Goal: Communication & Community: Ask a question

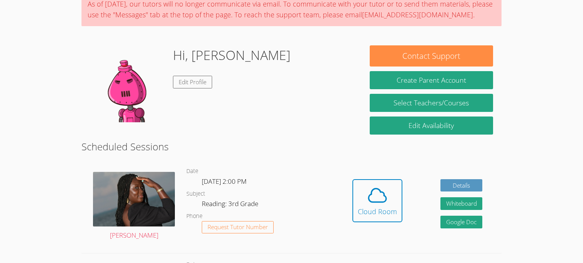
scroll to position [70, 0]
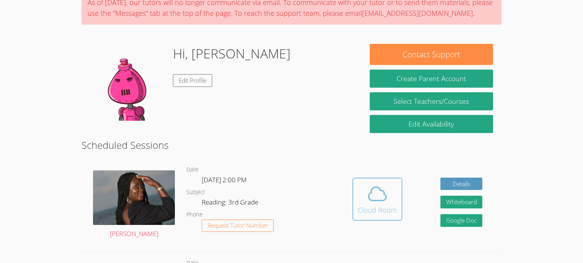
click at [375, 204] on icon at bounding box center [378, 194] width 22 height 22
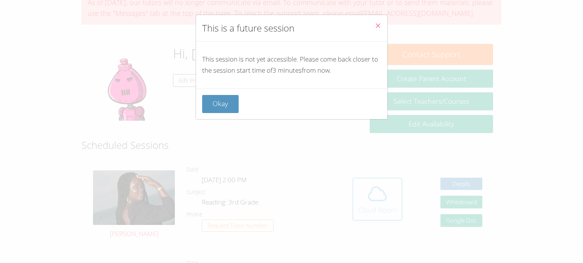
click at [511, 31] on div "This is a future session This session is not yet accessible. Please come back c…" at bounding box center [291, 131] width 583 height 263
click at [212, 108] on button "Okay" at bounding box center [220, 104] width 37 height 18
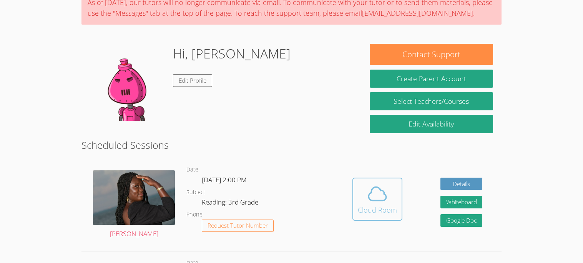
click at [366, 219] on button "Cloud Room" at bounding box center [377, 199] width 50 height 43
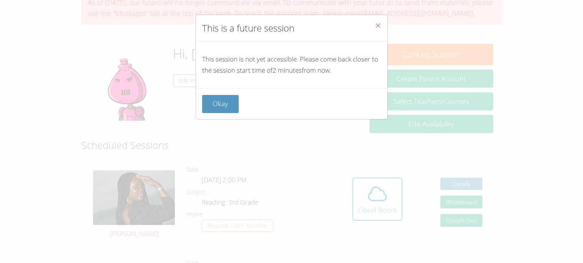
click at [225, 84] on div "This session is not yet accessible. Please come back closer to the session star…" at bounding box center [291, 64] width 191 height 47
click at [222, 105] on button "Okay" at bounding box center [220, 104] width 37 height 18
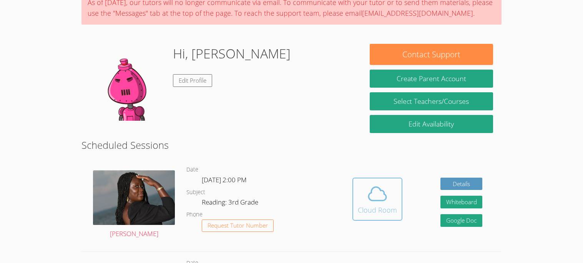
click at [368, 209] on div "Cloud Room" at bounding box center [377, 209] width 39 height 11
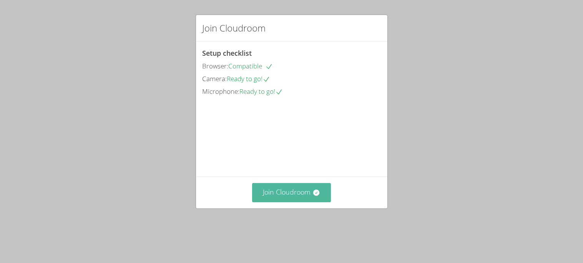
click at [285, 199] on button "Join Cloudroom" at bounding box center [291, 192] width 79 height 19
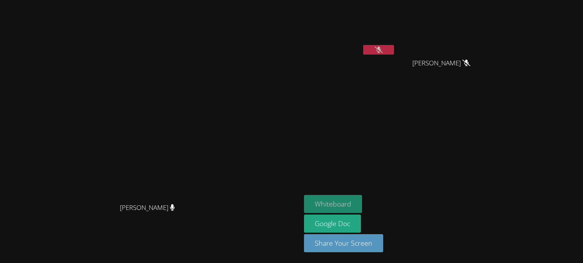
click at [338, 195] on button "Whiteboard" at bounding box center [333, 204] width 58 height 18
click at [383, 48] on icon at bounding box center [379, 49] width 8 height 7
click at [394, 50] on button at bounding box center [378, 50] width 31 height 10
click at [394, 45] on button at bounding box center [378, 50] width 31 height 10
click at [394, 54] on button at bounding box center [378, 50] width 31 height 10
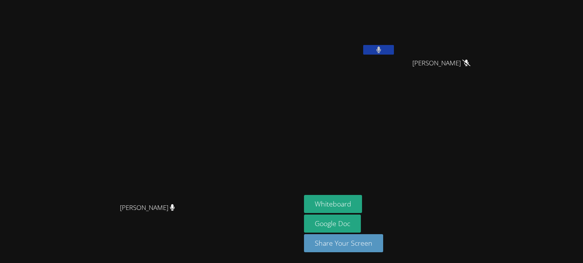
click at [381, 52] on icon at bounding box center [378, 49] width 5 height 7
click at [394, 53] on button at bounding box center [378, 50] width 31 height 10
click at [394, 52] on button at bounding box center [378, 50] width 31 height 10
click at [394, 48] on button at bounding box center [378, 50] width 31 height 10
click at [394, 49] on button at bounding box center [378, 50] width 31 height 10
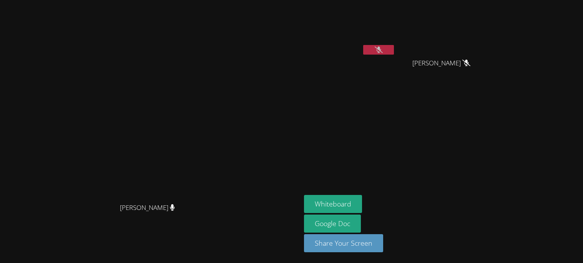
click at [394, 55] on div at bounding box center [378, 51] width 31 height 12
click at [394, 51] on button at bounding box center [378, 50] width 31 height 10
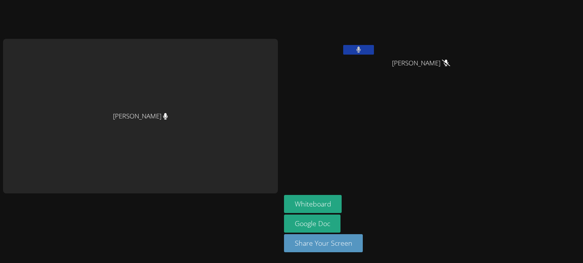
click at [375, 51] on video at bounding box center [329, 28] width 91 height 51
click at [374, 50] on button at bounding box center [358, 50] width 31 height 10
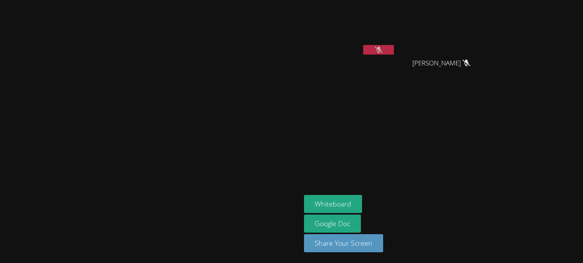
click at [383, 47] on icon at bounding box center [379, 49] width 8 height 7
click at [394, 49] on button at bounding box center [378, 50] width 31 height 10
click at [381, 49] on icon at bounding box center [378, 49] width 5 height 7
click at [394, 53] on button at bounding box center [378, 50] width 31 height 10
click at [395, 52] on video at bounding box center [349, 28] width 91 height 51
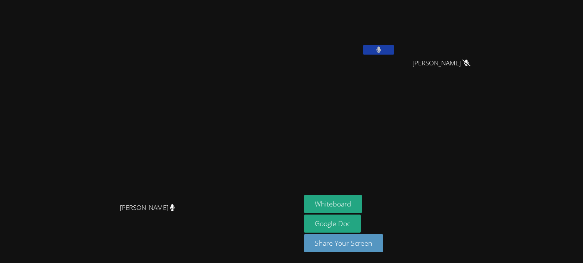
click at [394, 51] on button at bounding box center [378, 50] width 31 height 10
click at [394, 49] on button at bounding box center [378, 50] width 31 height 10
click at [395, 43] on video at bounding box center [349, 28] width 91 height 51
click at [394, 53] on button at bounding box center [378, 50] width 31 height 10
click at [394, 49] on button at bounding box center [378, 50] width 31 height 10
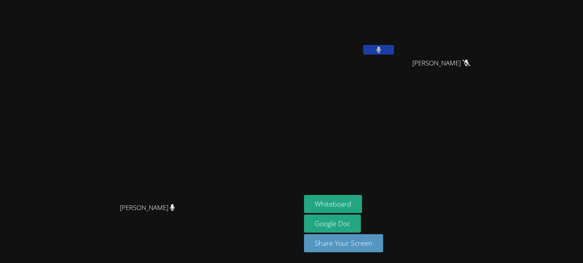
click at [394, 47] on button at bounding box center [378, 50] width 31 height 10
click at [383, 48] on icon at bounding box center [379, 49] width 8 height 7
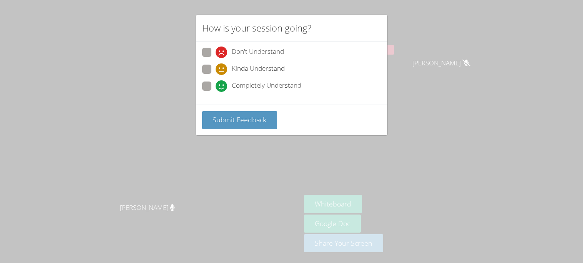
click at [216, 92] on span at bounding box center [216, 92] width 0 height 0
click at [216, 88] on input "Completely Understand" at bounding box center [219, 84] width 7 height 7
radio input "true"
click at [234, 119] on span "Submit Feedback" at bounding box center [239, 119] width 54 height 9
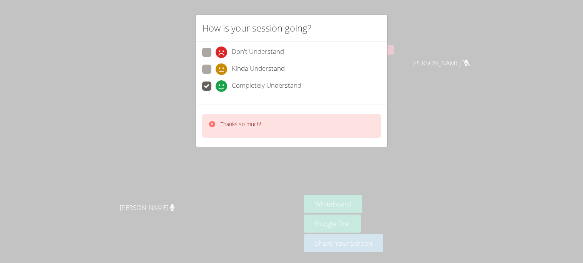
click at [468, 53] on div "How is your session going? Don't Understand Kinda Understand Completely Underst…" at bounding box center [291, 131] width 583 height 263
click at [460, 55] on div "How is your session going? Don't Understand Kinda Understand Completely Underst…" at bounding box center [291, 131] width 583 height 263
click at [458, 62] on div "How is your session going? Don't Understand Kinda Understand Completely Underst…" at bounding box center [291, 131] width 583 height 263
click at [460, 52] on div "How is your session going? Don't Understand Kinda Understand Completely Underst…" at bounding box center [291, 131] width 583 height 263
click at [463, 51] on div "How is your session going? Don't Understand Kinda Understand Completely Underst…" at bounding box center [291, 131] width 583 height 263
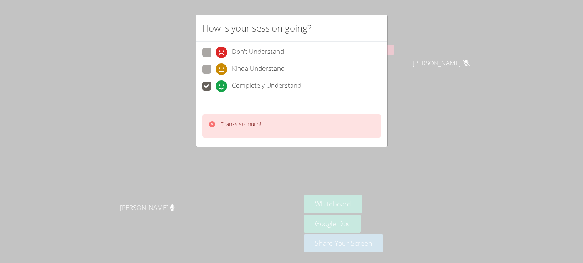
click at [465, 56] on div "How is your session going? Don't Understand Kinda Understand Completely Underst…" at bounding box center [291, 131] width 583 height 263
click at [466, 55] on div "How is your session going? Don't Understand Kinda Understand Completely Underst…" at bounding box center [291, 131] width 583 height 263
click at [461, 55] on div "How is your session going? Don't Understand Kinda Understand Completely Underst…" at bounding box center [291, 131] width 583 height 263
click at [461, 52] on div "How is your session going? Don't Understand Kinda Understand Completely Underst…" at bounding box center [291, 131] width 583 height 263
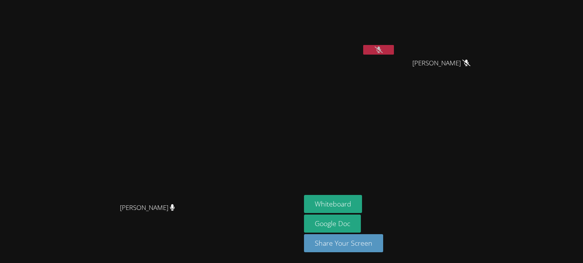
click at [394, 52] on button at bounding box center [378, 50] width 31 height 10
click at [394, 48] on button at bounding box center [378, 50] width 31 height 10
click at [394, 51] on button at bounding box center [378, 50] width 31 height 10
click at [383, 46] on icon at bounding box center [379, 49] width 8 height 7
click at [394, 50] on button at bounding box center [378, 50] width 31 height 10
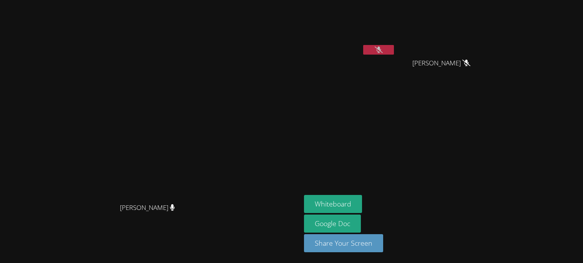
click at [394, 53] on button at bounding box center [378, 50] width 31 height 10
click at [394, 48] on button at bounding box center [378, 50] width 31 height 10
click at [394, 53] on button at bounding box center [378, 50] width 31 height 10
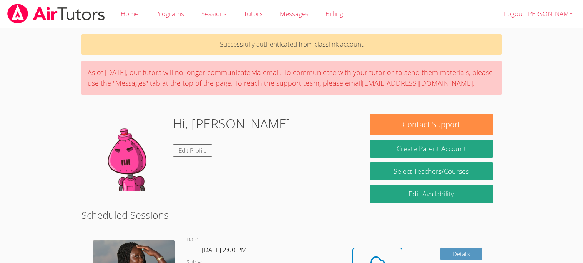
scroll to position [70, 0]
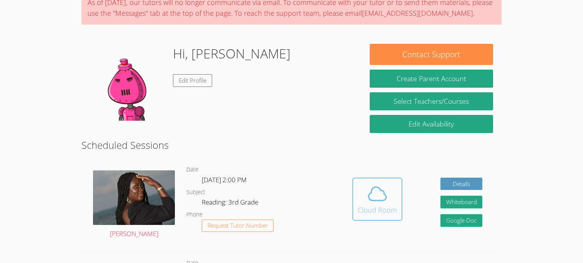
click at [370, 193] on icon at bounding box center [377, 193] width 18 height 13
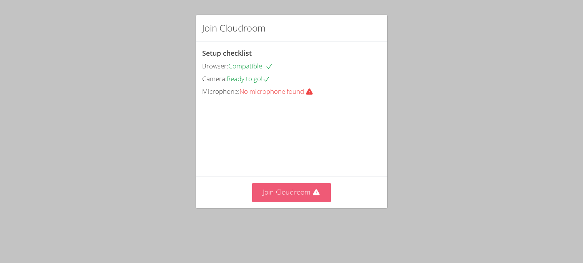
click at [293, 202] on button "Join Cloudroom" at bounding box center [291, 192] width 79 height 19
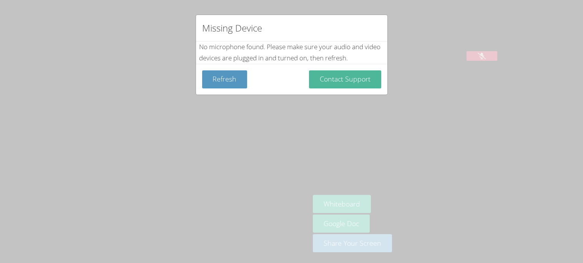
click at [331, 80] on button "Contact Support" at bounding box center [345, 79] width 72 height 18
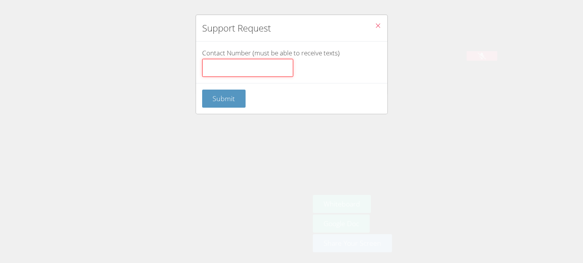
click at [227, 63] on input "Contact Number (must be able to receive texts)" at bounding box center [247, 68] width 91 height 18
type input "377383"
click button "Submit" at bounding box center [224, 99] width 44 height 18
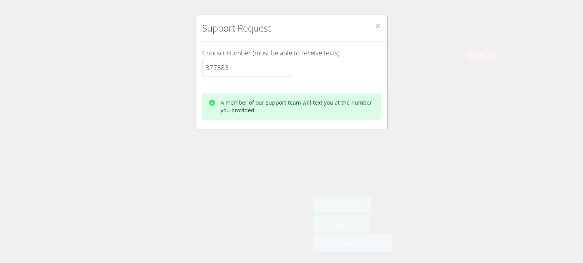
click at [378, 23] on icon "Close" at bounding box center [378, 25] width 7 height 7
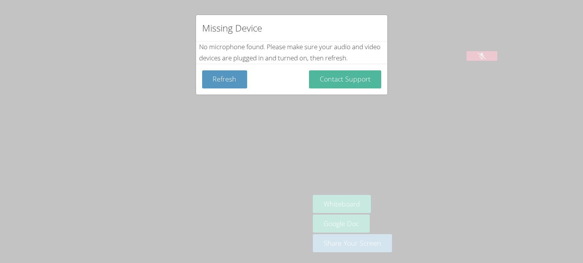
click at [315, 80] on button "Contact Support" at bounding box center [345, 79] width 72 height 18
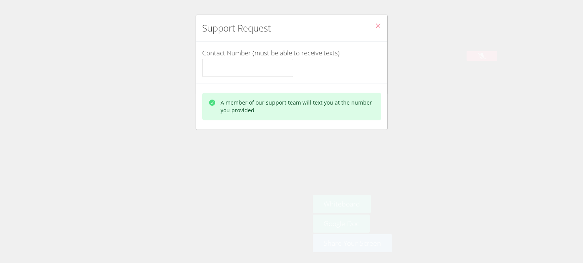
click at [368, 29] on button "Close" at bounding box center [377, 26] width 19 height 23
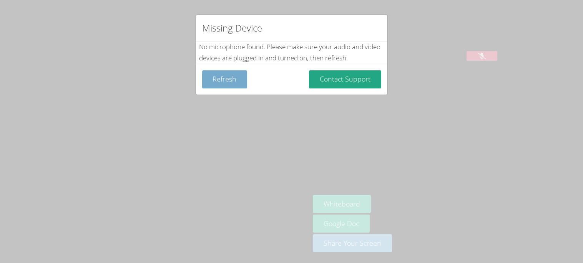
click at [217, 81] on button "Refresh" at bounding box center [224, 79] width 45 height 18
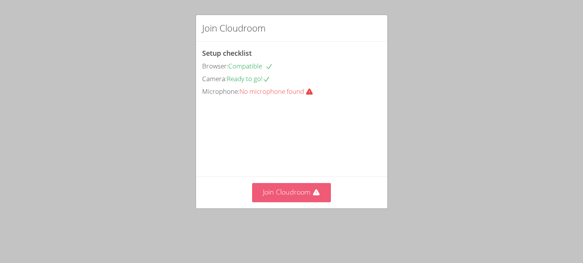
click at [290, 202] on button "Join Cloudroom" at bounding box center [291, 192] width 79 height 19
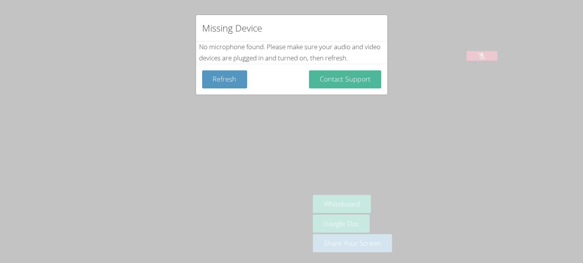
click at [369, 75] on button "Contact Support" at bounding box center [345, 79] width 72 height 18
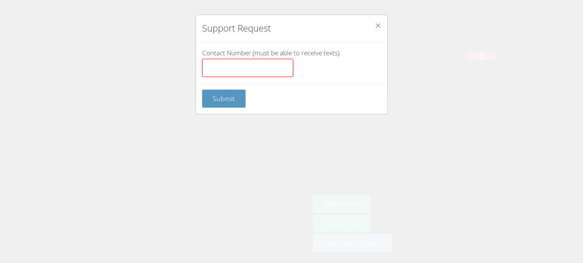
click at [269, 70] on input "Contact Number (must be able to receive texts)" at bounding box center [247, 68] width 91 height 18
type input "377383"
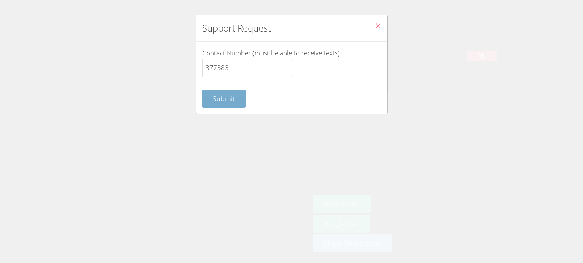
click at [233, 95] on span "Submit" at bounding box center [223, 98] width 22 height 9
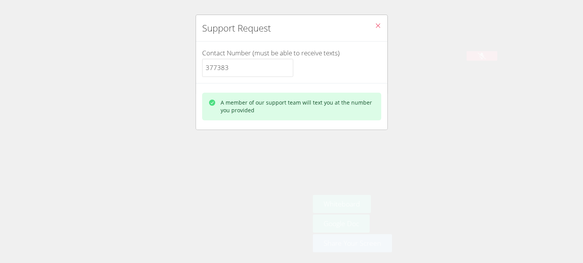
click at [377, 25] on icon "Close" at bounding box center [378, 25] width 7 height 7
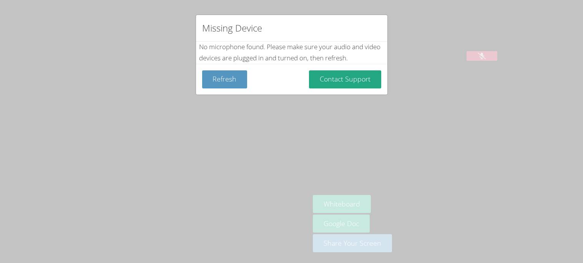
click at [365, 69] on div "Refresh Contact Support" at bounding box center [291, 79] width 191 height 31
click at [368, 80] on button "Contact Support" at bounding box center [345, 79] width 72 height 18
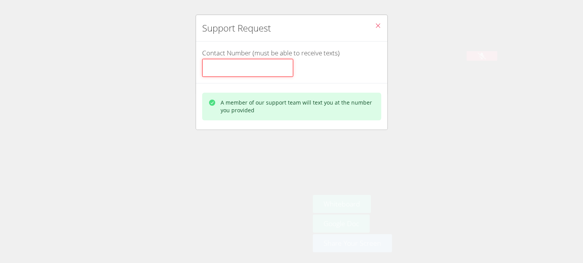
click at [263, 74] on input "Contact Number (must be able to receive texts)" at bounding box center [247, 68] width 91 height 18
type input "377383"
click at [380, 24] on icon "Close" at bounding box center [378, 25] width 7 height 7
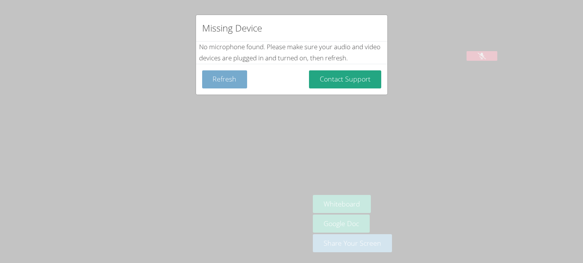
click at [222, 79] on button "Refresh" at bounding box center [224, 79] width 45 height 18
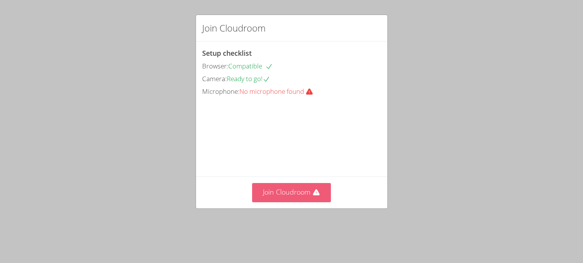
click at [315, 196] on icon at bounding box center [316, 192] width 7 height 6
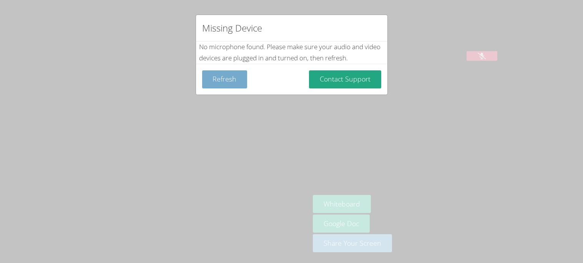
click at [228, 82] on button "Refresh" at bounding box center [224, 79] width 45 height 18
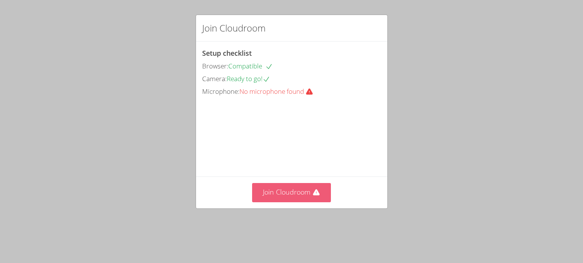
click at [277, 201] on button "Join Cloudroom" at bounding box center [291, 192] width 79 height 19
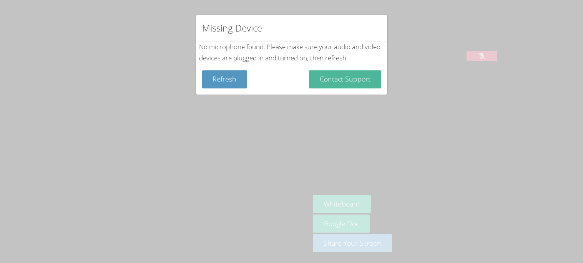
click at [334, 83] on button "Contact Support" at bounding box center [345, 79] width 72 height 18
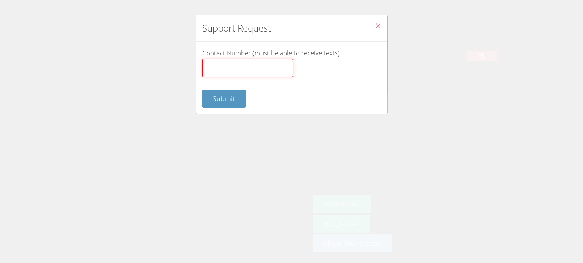
click at [231, 65] on input "Contact Number (must be able to receive texts)" at bounding box center [247, 68] width 91 height 18
type input "377383"
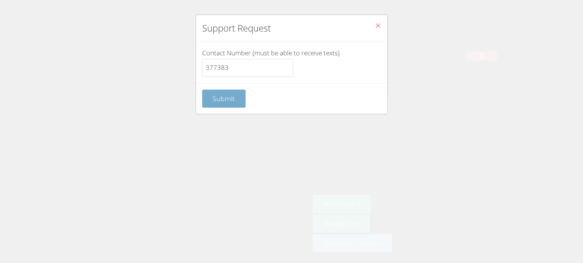
click at [210, 107] on button "Submit" at bounding box center [224, 99] width 44 height 18
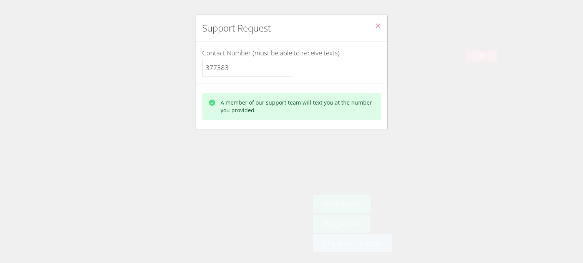
click at [376, 28] on icon "Close" at bounding box center [378, 25] width 7 height 7
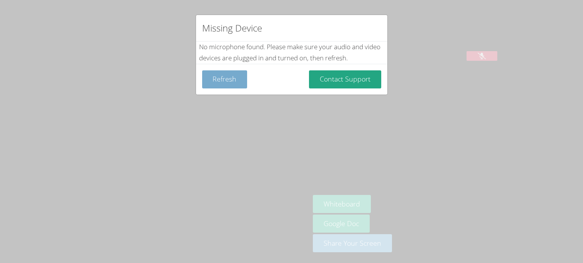
click at [223, 85] on button "Refresh" at bounding box center [224, 79] width 45 height 18
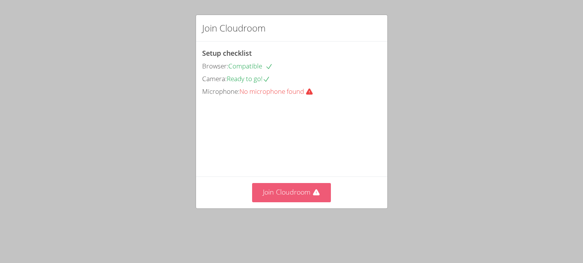
click at [279, 202] on button "Join Cloudroom" at bounding box center [291, 192] width 79 height 19
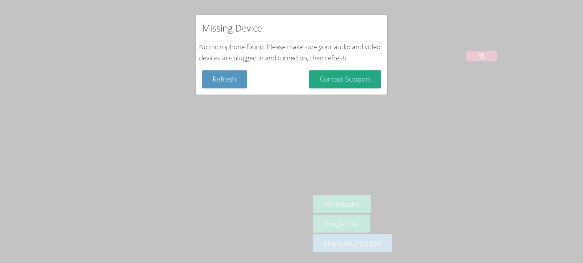
click at [321, 64] on div "Refresh Contact Support" at bounding box center [291, 79] width 191 height 31
click at [335, 76] on button "Contact Support" at bounding box center [345, 79] width 72 height 18
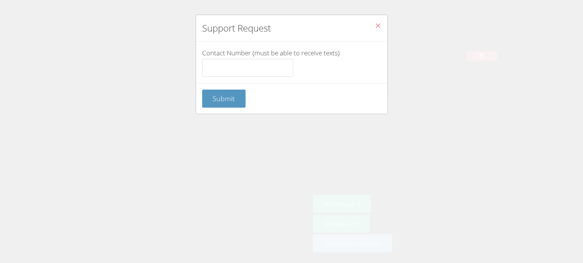
click at [337, 84] on div "Submit" at bounding box center [291, 98] width 191 height 31
click at [228, 63] on input "Contact Number (must be able to receive texts)" at bounding box center [247, 68] width 91 height 18
type input "377383"
click at [226, 102] on span "Submit" at bounding box center [223, 98] width 22 height 9
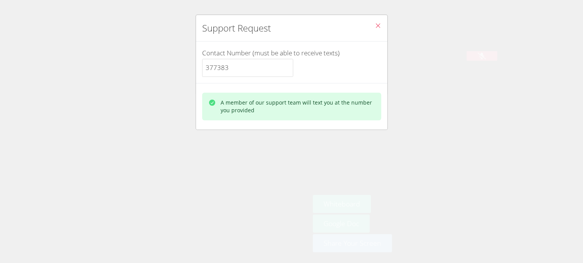
click at [350, 106] on div "A member of our support team will text you at the number you provided" at bounding box center [298, 106] width 154 height 15
click at [377, 18] on button "Close" at bounding box center [377, 26] width 19 height 23
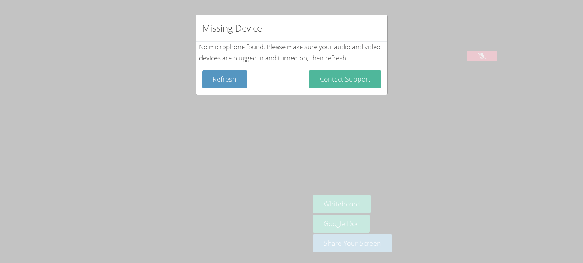
click at [341, 82] on button "Contact Support" at bounding box center [345, 79] width 72 height 18
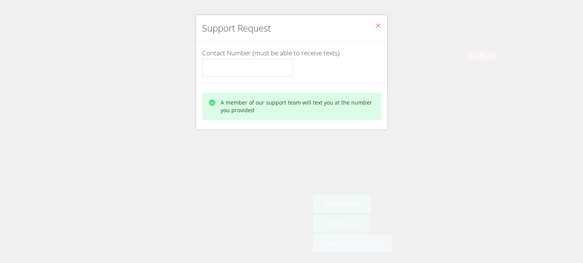
click at [378, 17] on button "Close" at bounding box center [377, 26] width 19 height 23
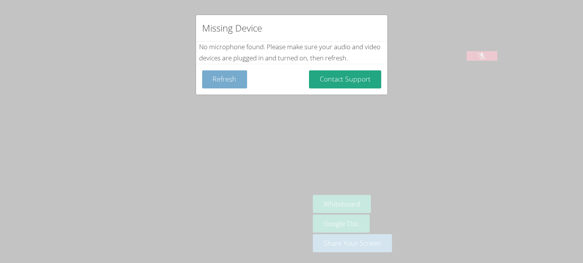
click at [232, 73] on button "Refresh" at bounding box center [224, 79] width 45 height 18
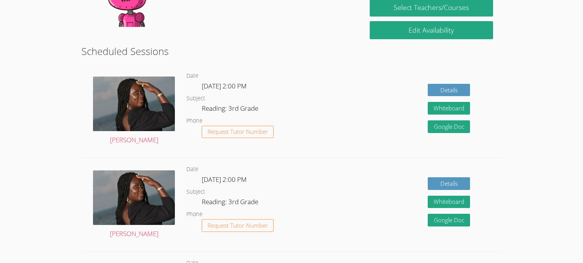
scroll to position [168, 0]
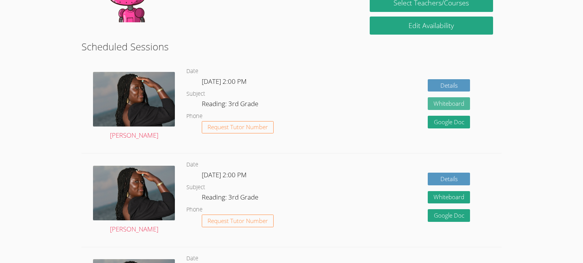
click at [453, 107] on button "Whiteboard" at bounding box center [449, 103] width 42 height 13
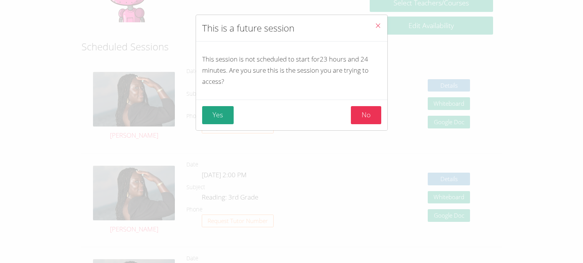
click at [372, 32] on button "Close" at bounding box center [377, 26] width 19 height 23
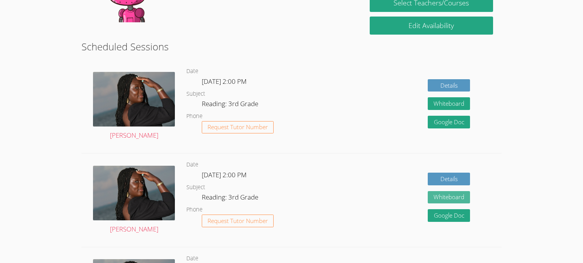
click at [433, 198] on button "Whiteboard" at bounding box center [449, 197] width 42 height 13
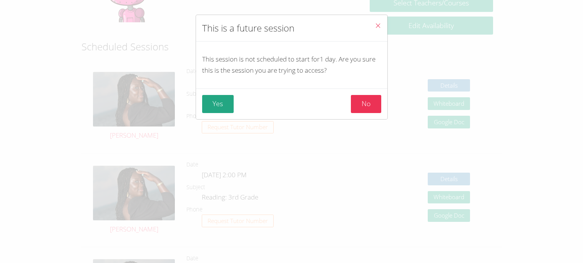
click at [379, 27] on icon "Close" at bounding box center [378, 25] width 7 height 7
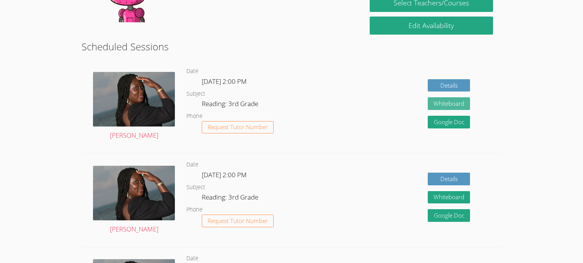
click at [449, 108] on button "Whiteboard" at bounding box center [449, 103] width 42 height 13
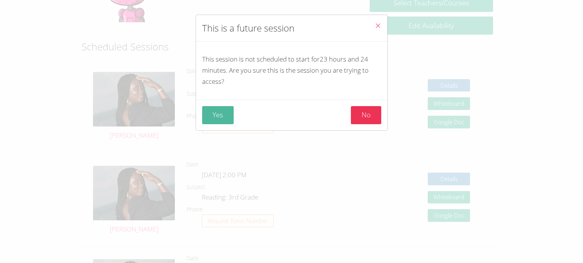
click at [215, 107] on button "Yes" at bounding box center [218, 115] width 32 height 18
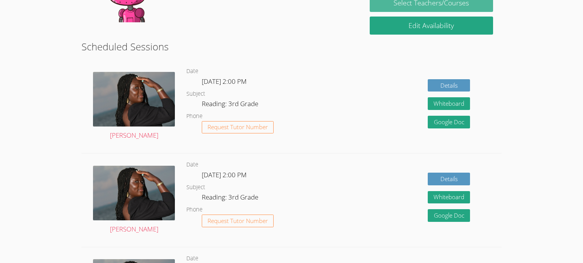
click at [414, 11] on link "Select Teachers/Courses" at bounding box center [431, 3] width 123 height 18
